Goal: Information Seeking & Learning: Find specific fact

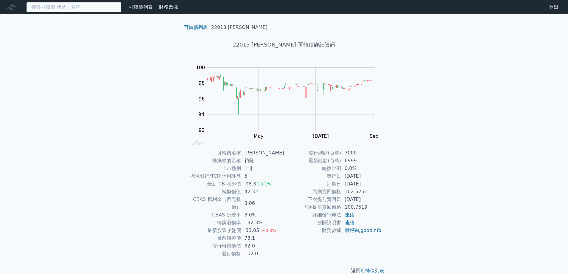
click at [86, 9] on input at bounding box center [73, 7] width 95 height 10
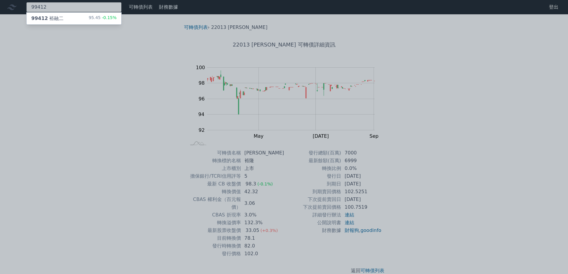
type input "99412"
click at [62, 20] on div "99412 裕融二 95.45 -0.15%" at bounding box center [74, 19] width 95 height 12
